Goal: Task Accomplishment & Management: Use online tool/utility

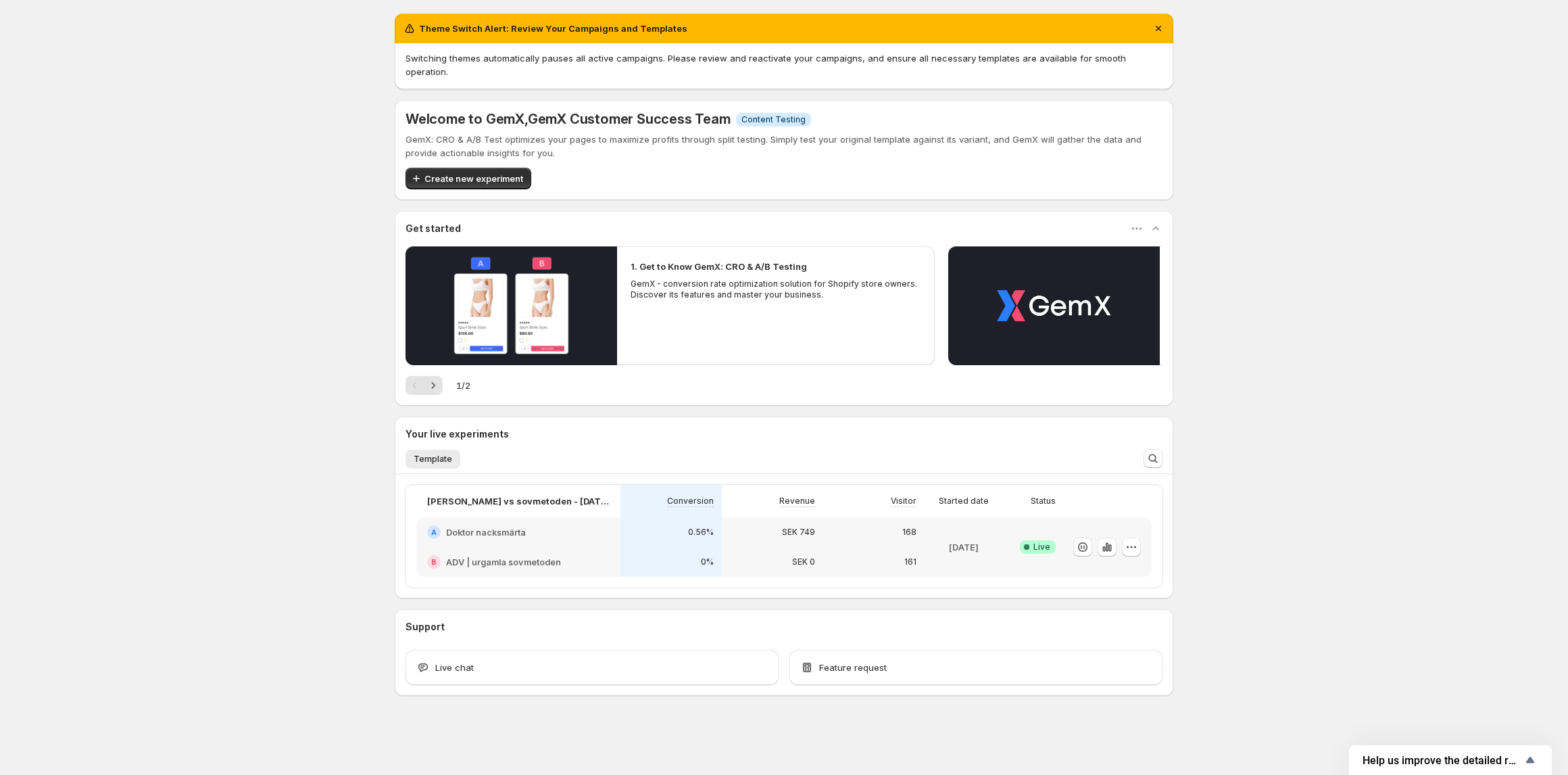
click at [545, 527] on div "A Doktor nacksmärta" at bounding box center [519, 532] width 204 height 30
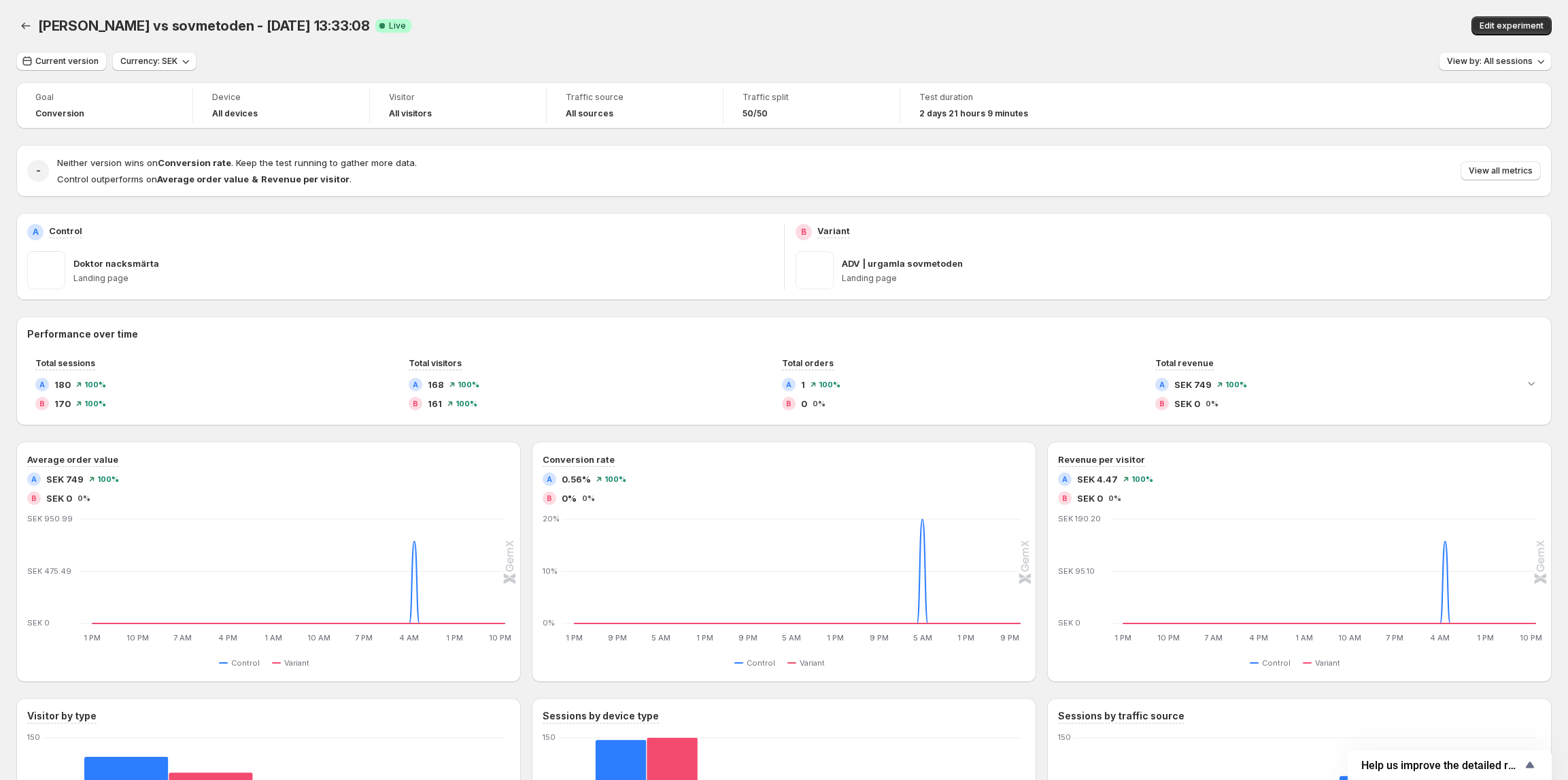
click at [1145, 39] on div "dr nacke vs sovmetoden - Oct 10, 13:33:08. This page is ready dr nacke vs sovme…" at bounding box center [784, 25] width 1536 height 52
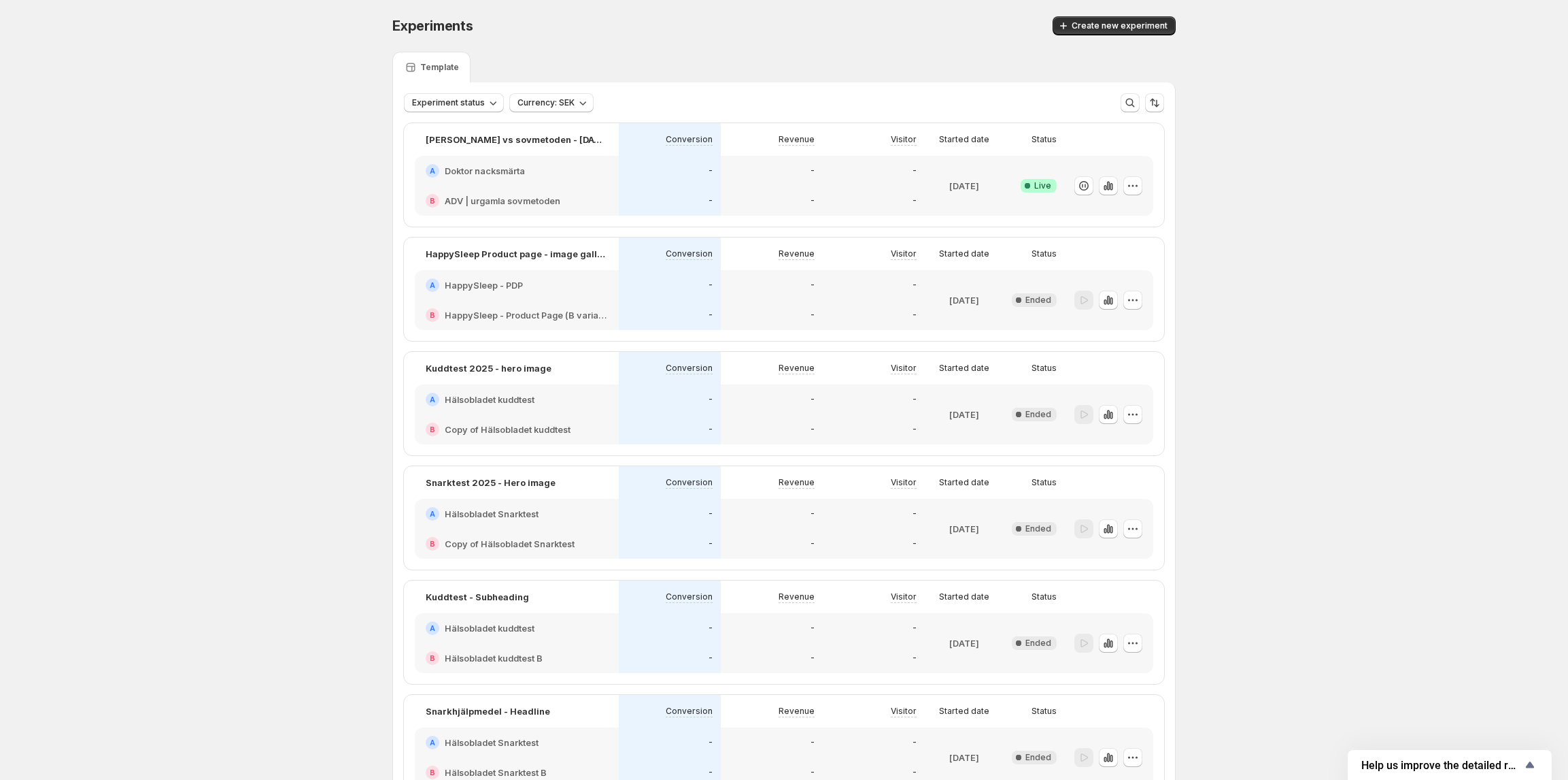
click at [779, 189] on div "-" at bounding box center [771, 201] width 102 height 30
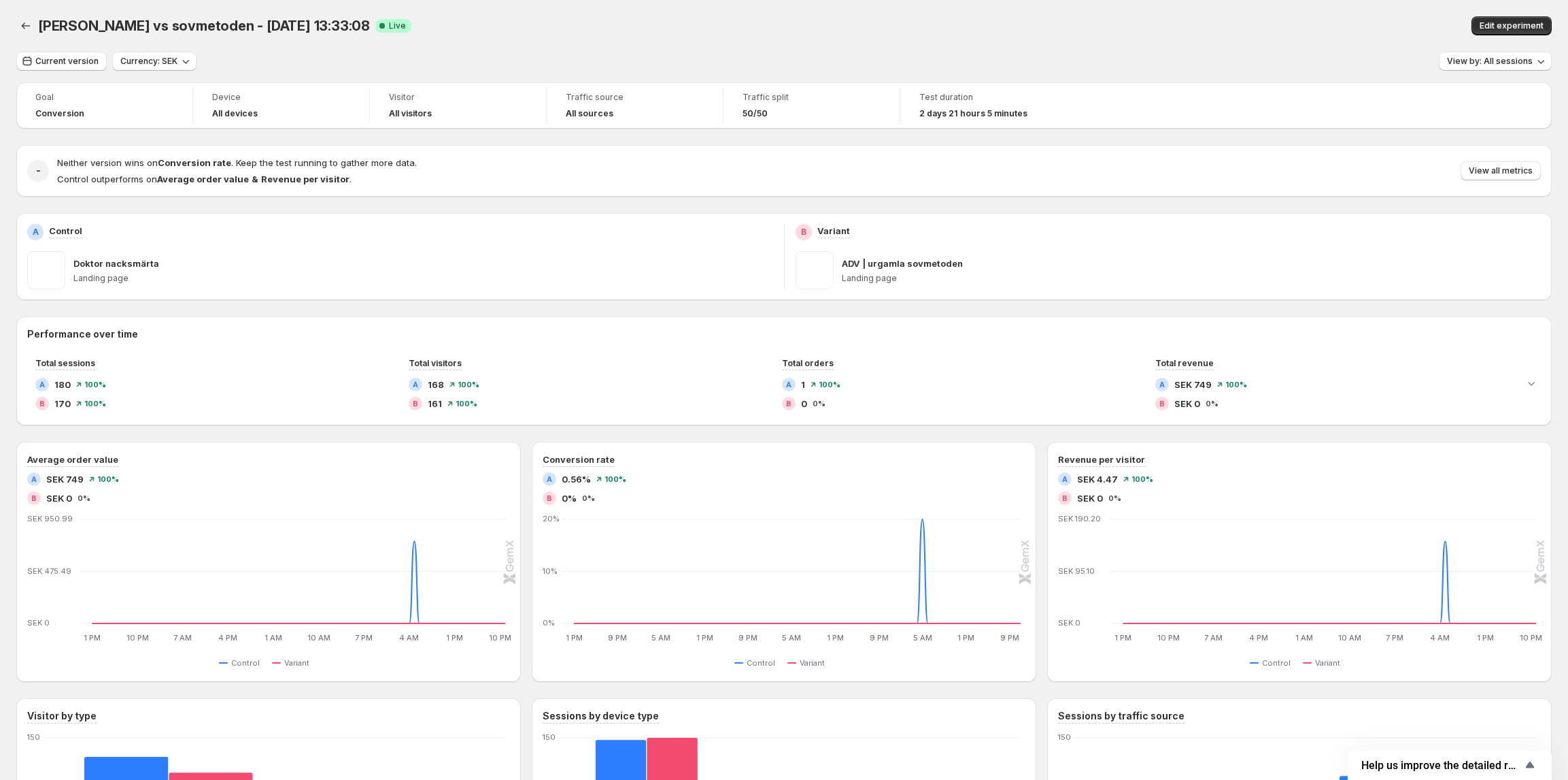
drag, startPoint x: 1499, startPoint y: 24, endPoint x: 835, endPoint y: 213, distance: 690.4
click at [1499, 24] on span "Edit experiment" at bounding box center [1511, 26] width 64 height 11
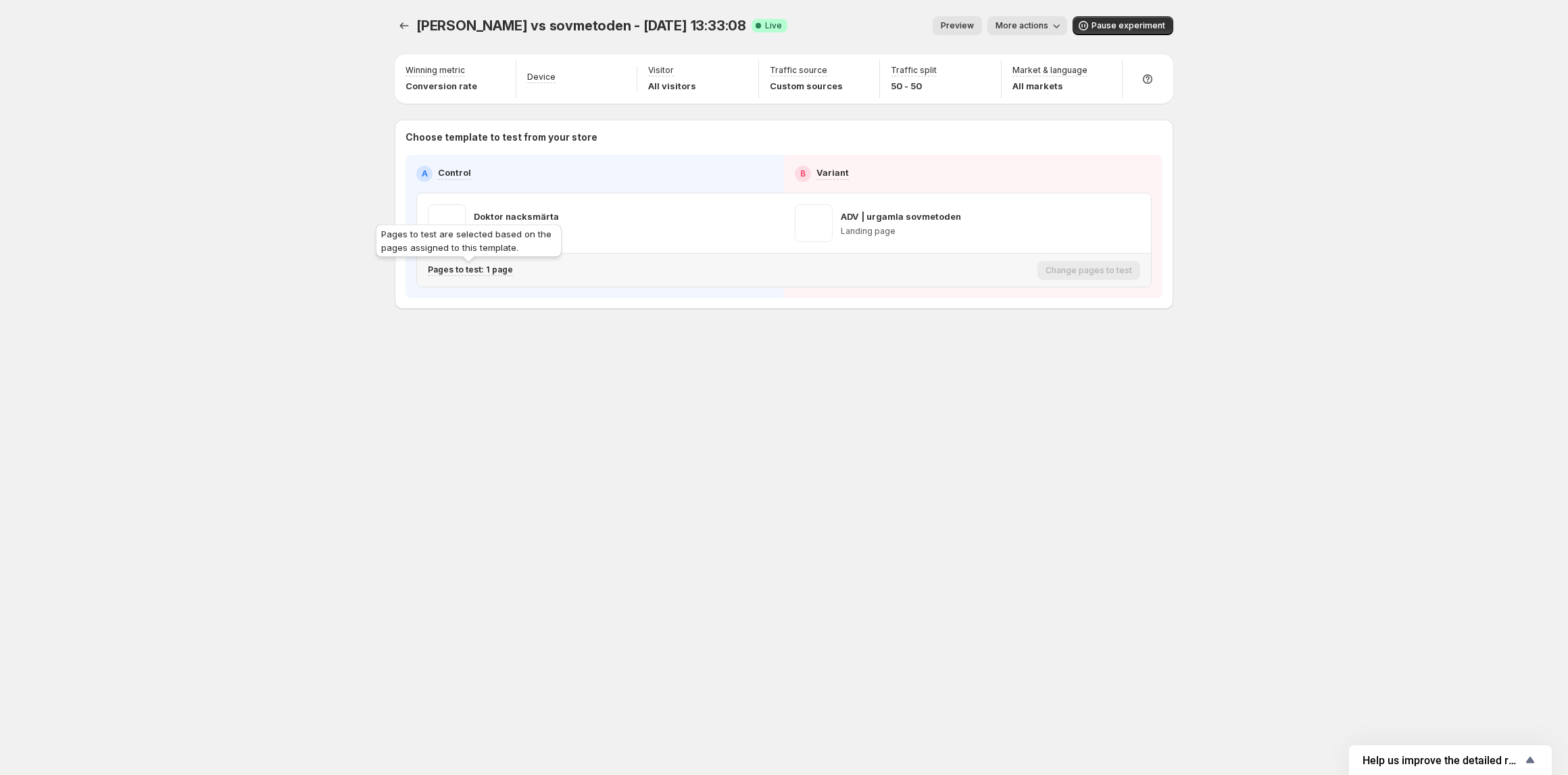
click at [473, 266] on p "Pages to test: 1 page" at bounding box center [470, 270] width 85 height 11
click at [684, 342] on icon "button" at bounding box center [681, 341] width 13 height 13
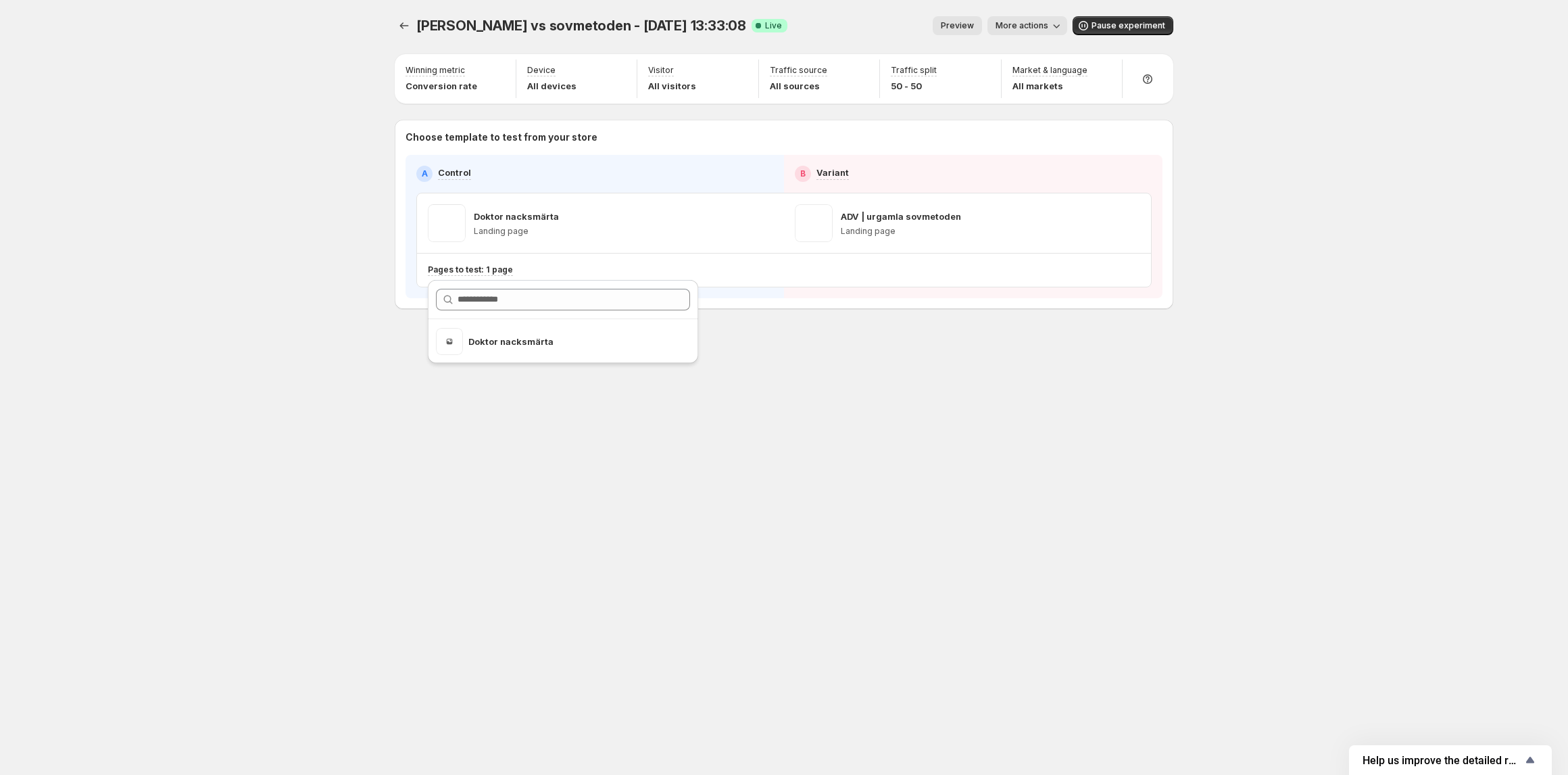
click at [991, 462] on div "dr nacke vs sovmetoden - Oct 10, 13:33:08. This page is ready dr nacke vs sovme…" at bounding box center [784, 388] width 812 height 775
click at [395, 30] on button "Experiments" at bounding box center [404, 25] width 19 height 19
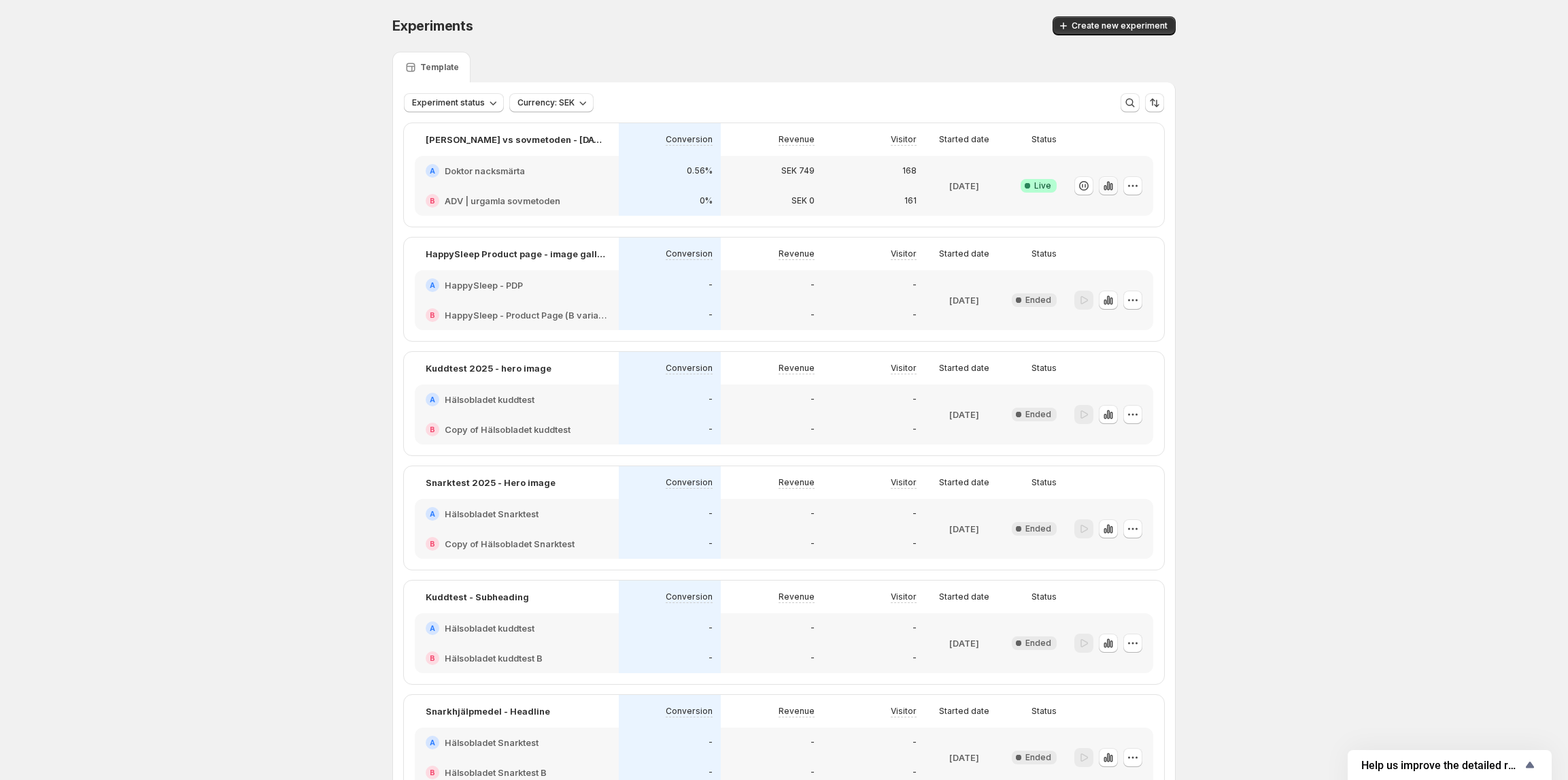
click at [1109, 183] on icon "button" at bounding box center [1108, 185] width 3 height 8
